Goal: Task Accomplishment & Management: Manage account settings

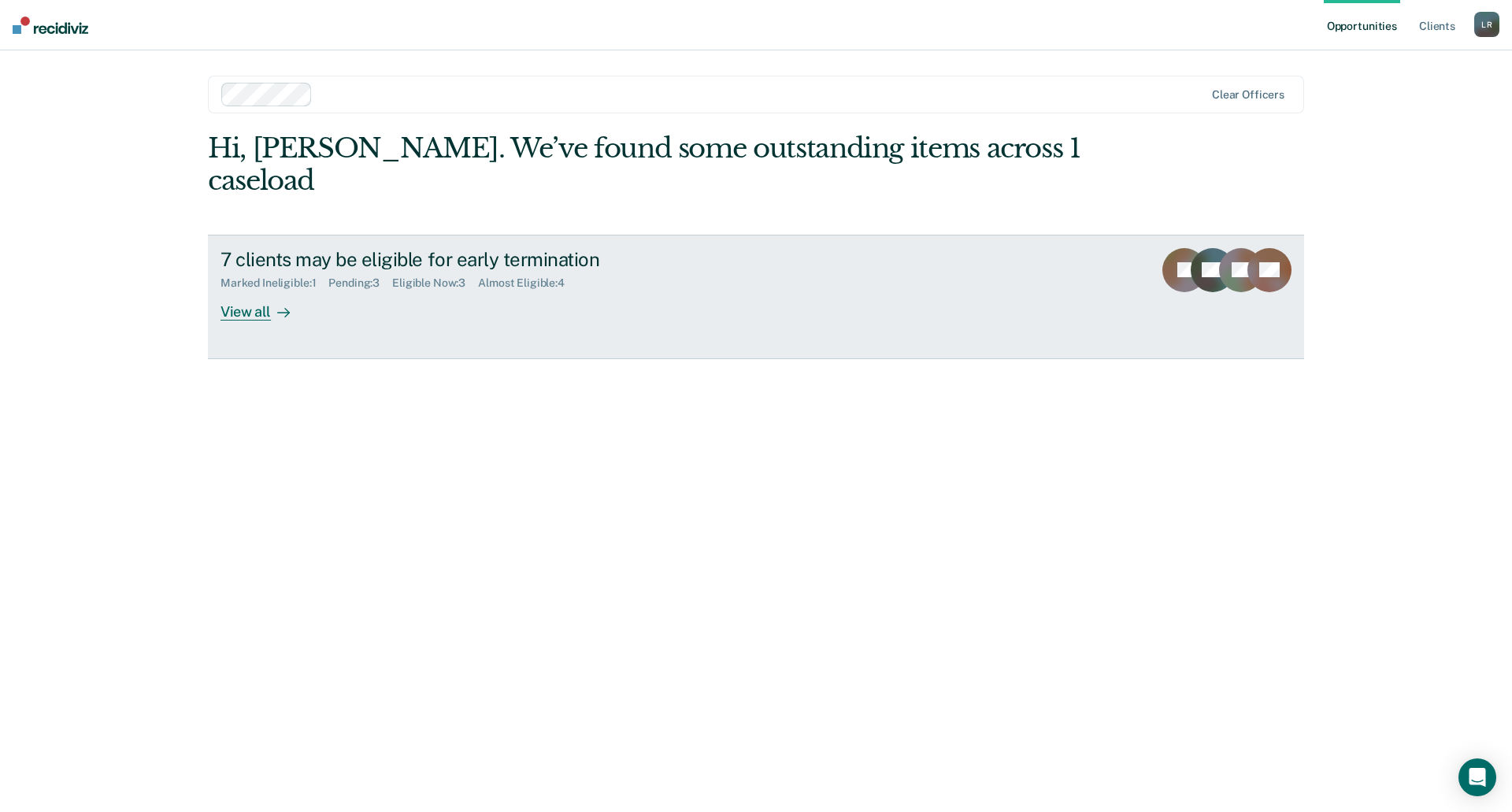
click at [455, 318] on link "7 clients may be eligible for early termination Marked Ineligible : 1 Pending :…" at bounding box center [756, 297] width 1096 height 125
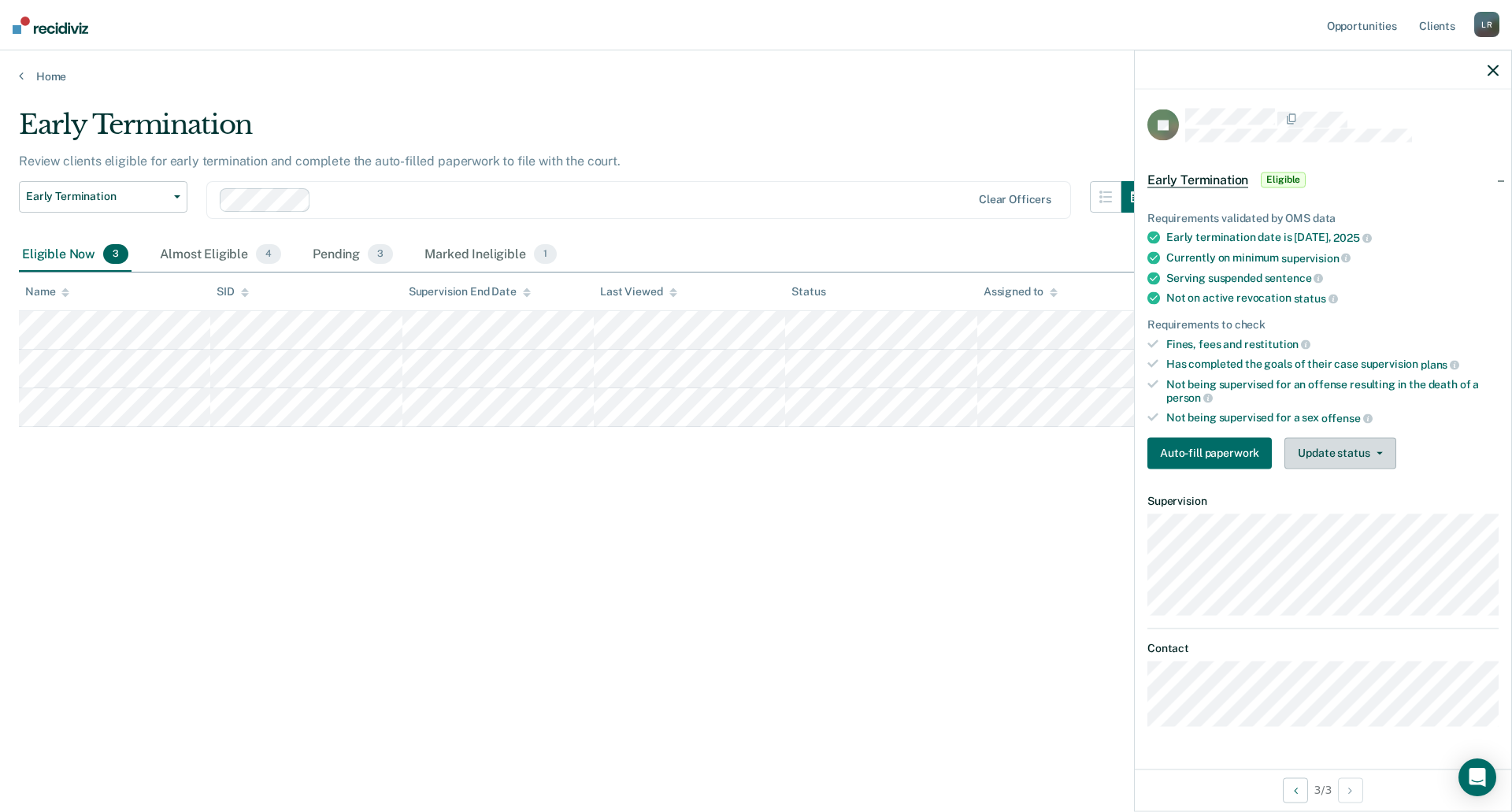
click at [1341, 459] on button "Update status" at bounding box center [1340, 452] width 111 height 31
click at [1341, 511] on button "Mark Ineligible" at bounding box center [1360, 515] width 152 height 25
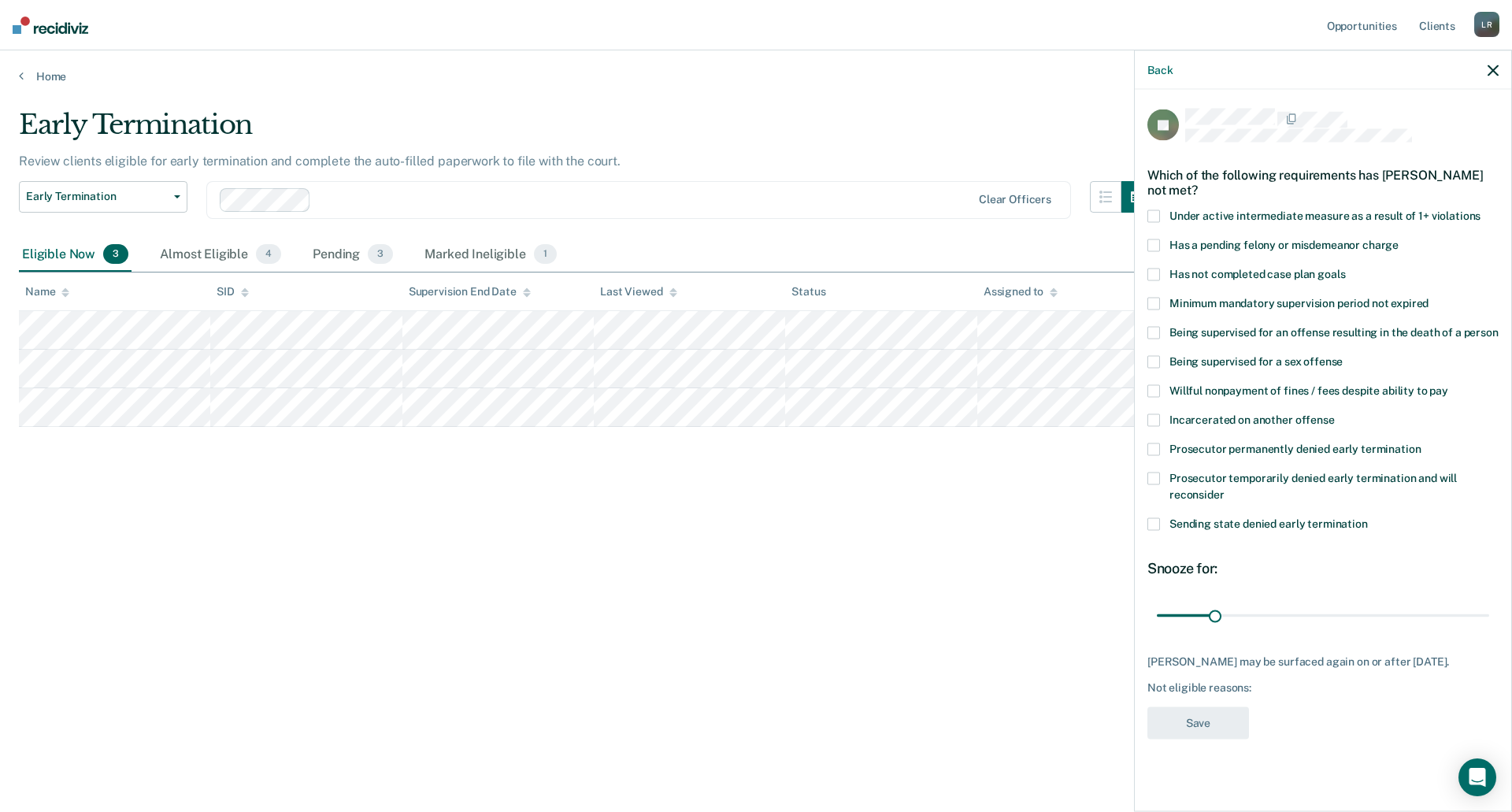
click at [1158, 269] on span at bounding box center [1154, 274] width 13 height 13
click at [1345, 268] on input "Has not completed case plan goals" at bounding box center [1345, 268] width 0 height 0
click at [1215, 715] on button "Save" at bounding box center [1198, 722] width 101 height 32
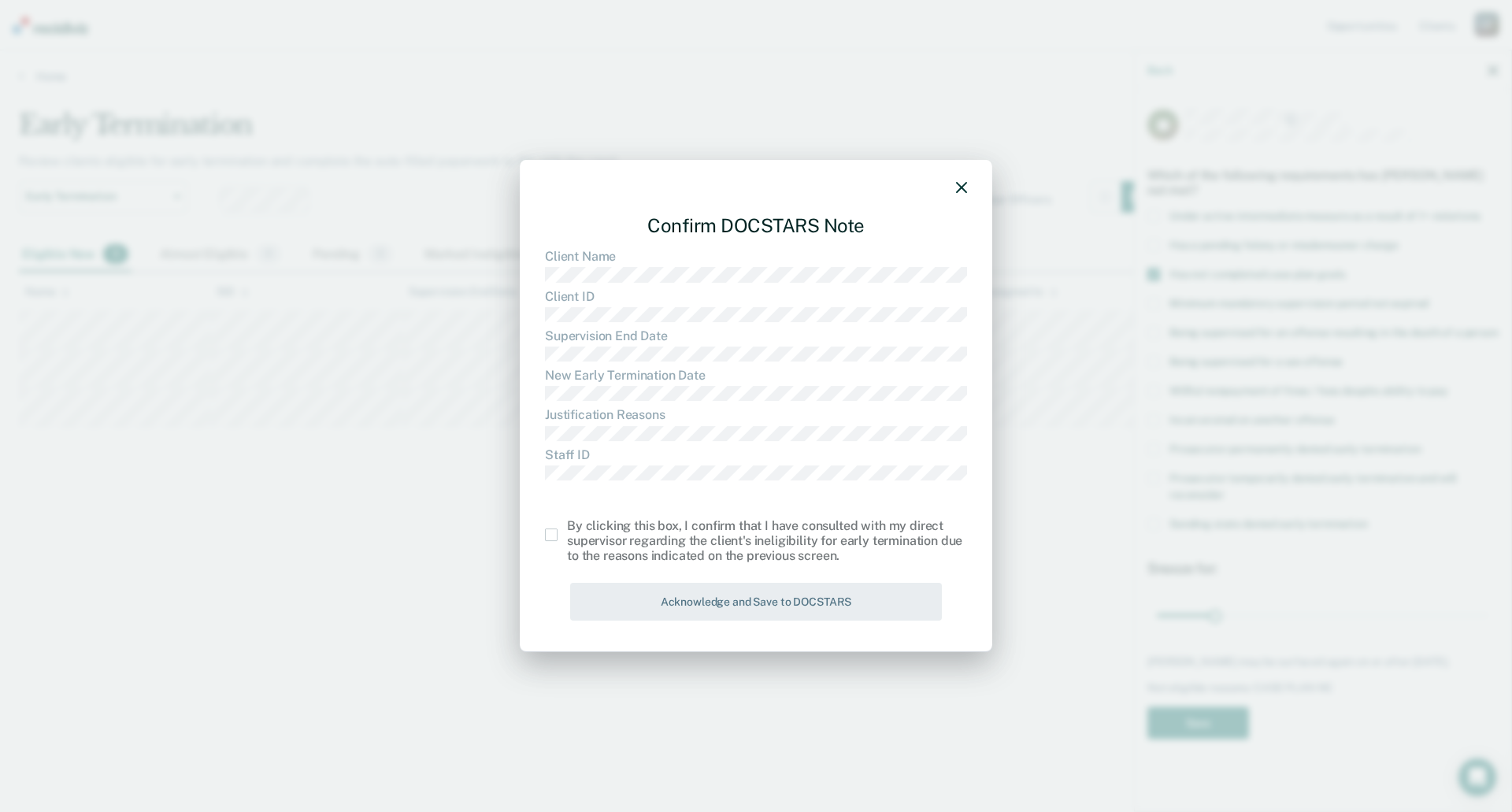
drag, startPoint x: 549, startPoint y: 535, endPoint x: 583, endPoint y: 549, distance: 36.8
click at [549, 535] on span at bounding box center [552, 535] width 13 height 13
click at [567, 528] on input "checkbox" at bounding box center [567, 528] width 0 height 0
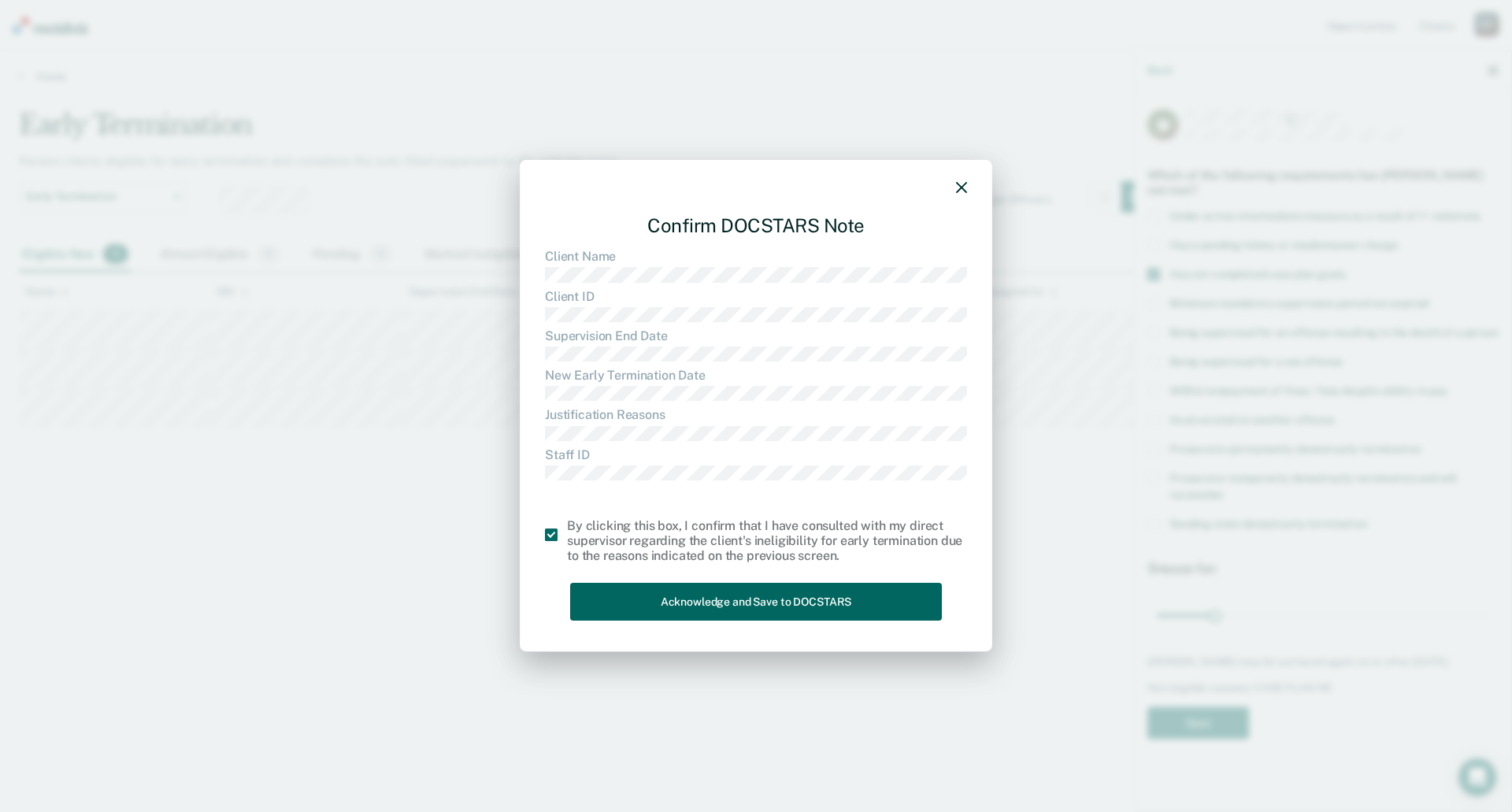
click at [655, 588] on button "Acknowledge and Save to DOCSTARS" at bounding box center [756, 602] width 372 height 39
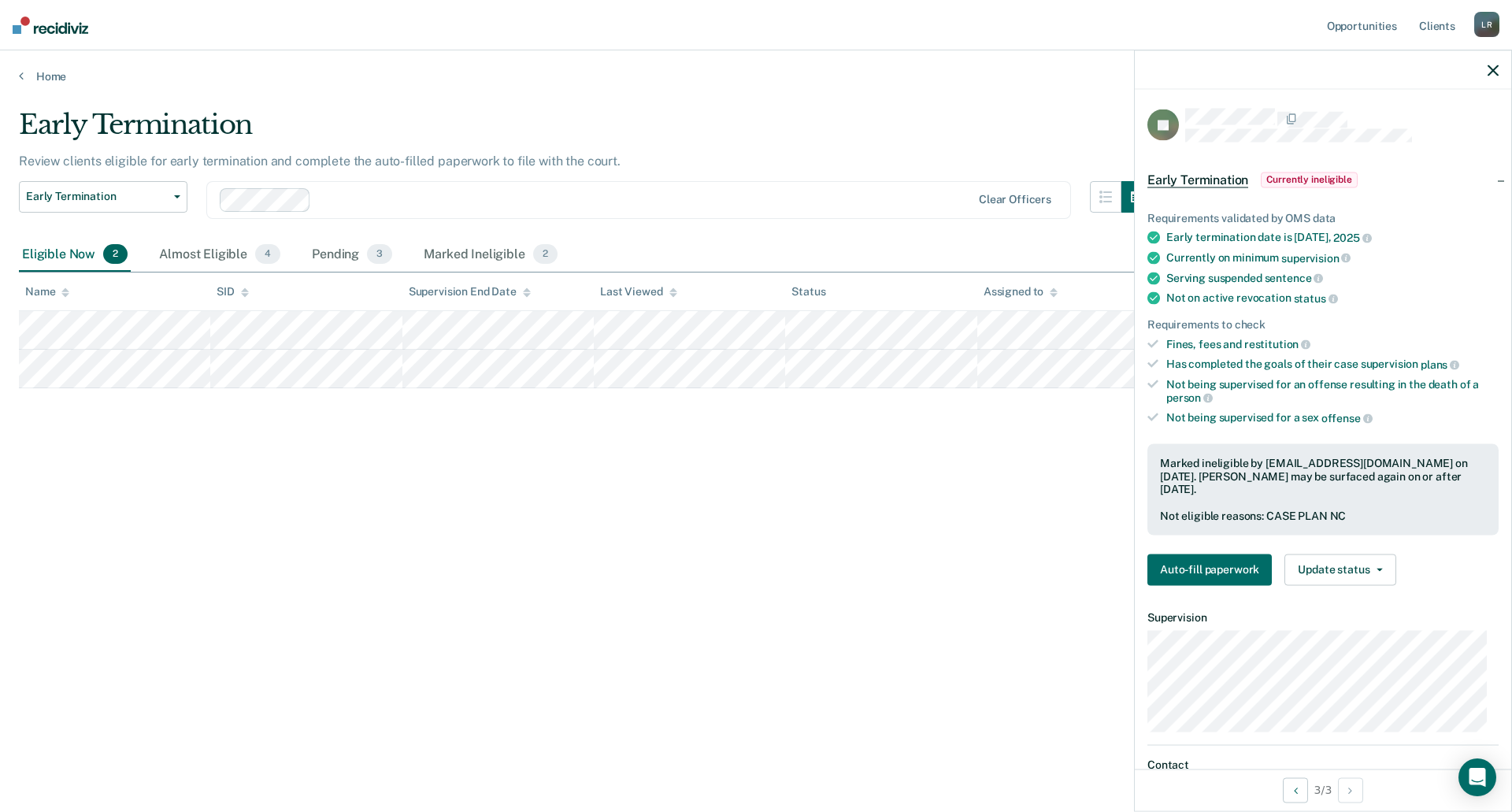
click at [1489, 68] on icon "button" at bounding box center [1494, 70] width 11 height 11
